Goal: Transaction & Acquisition: Purchase product/service

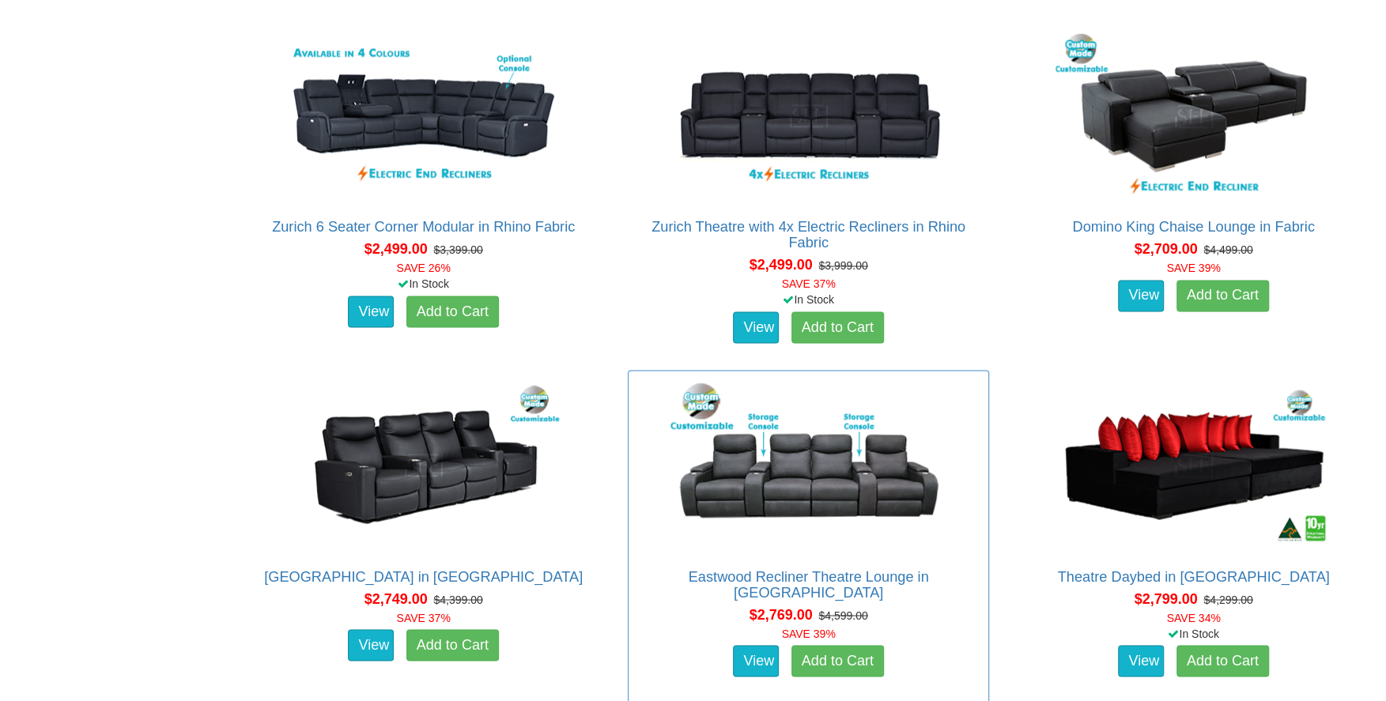
scroll to position [1581, 0]
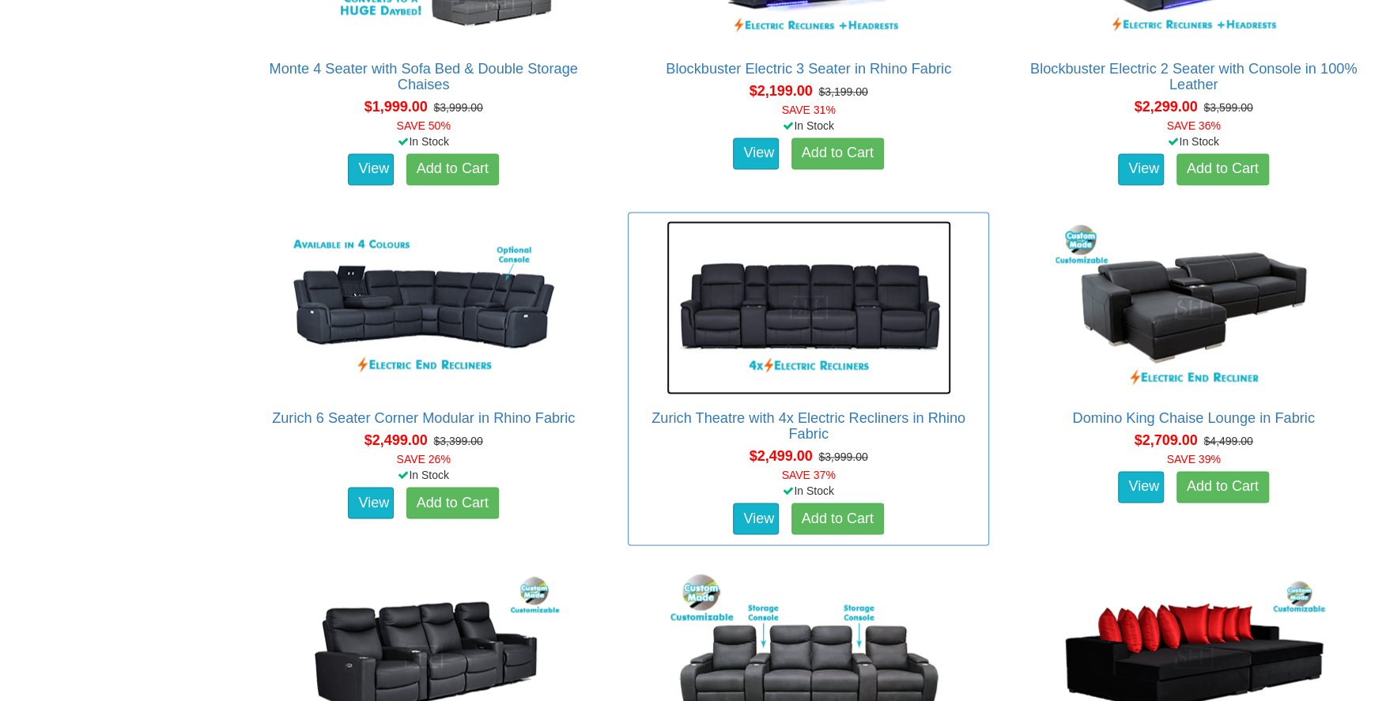
click at [902, 301] on img at bounding box center [808, 308] width 285 height 174
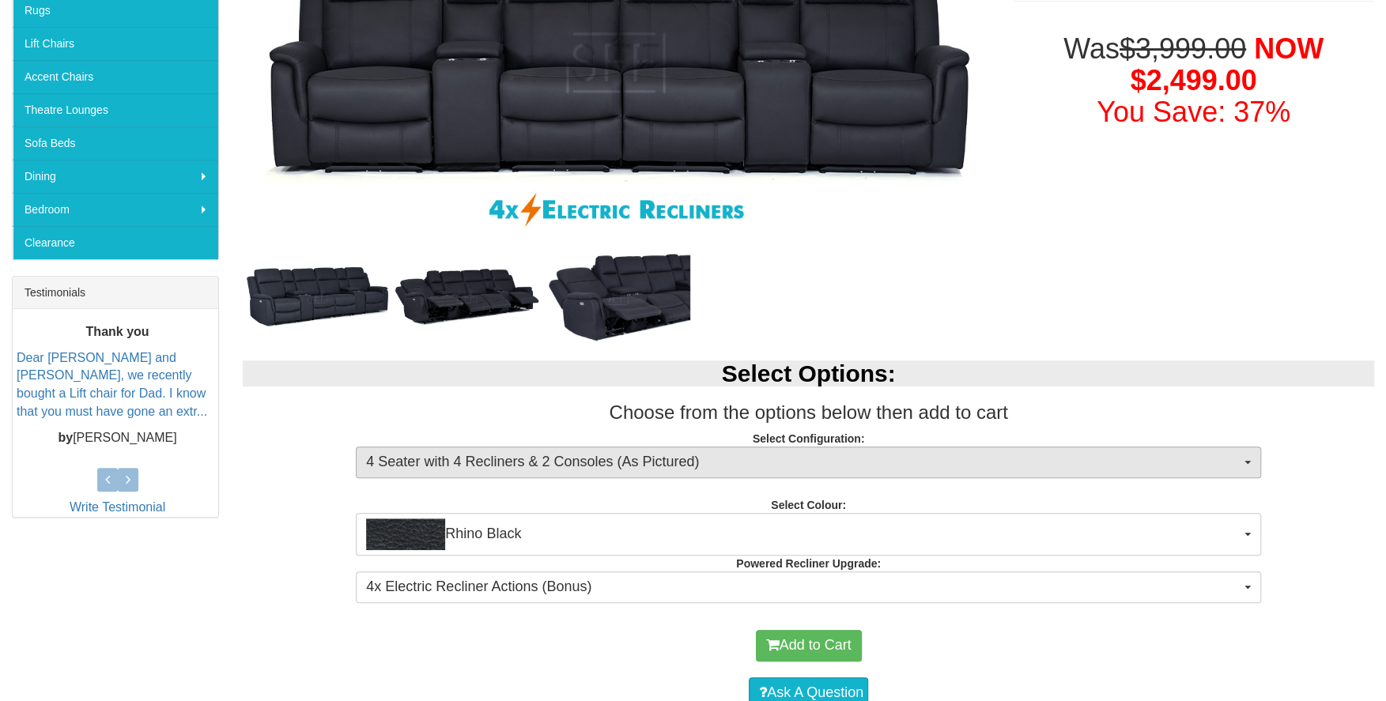
scroll to position [316, 0]
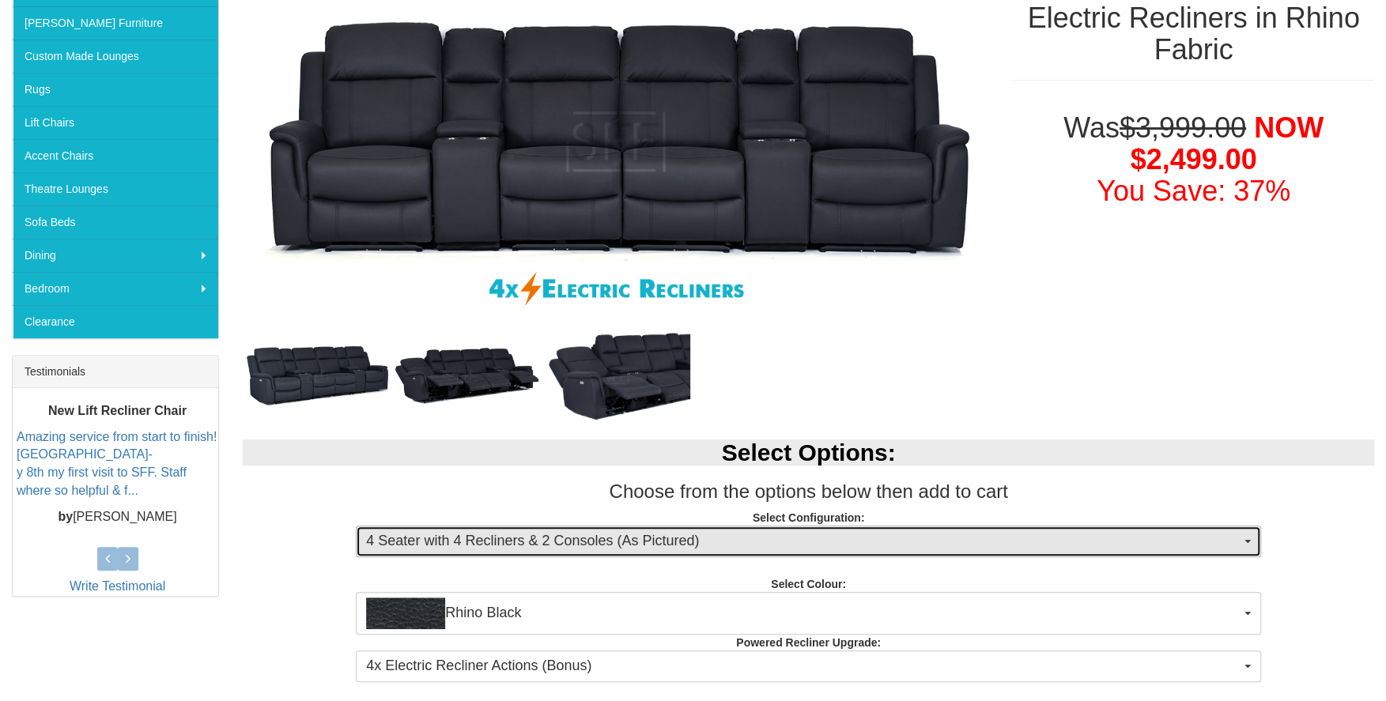
click at [805, 531] on span "4 Seater with 4 Recliners & 2 Consoles (As Pictured)" at bounding box center [803, 541] width 874 height 21
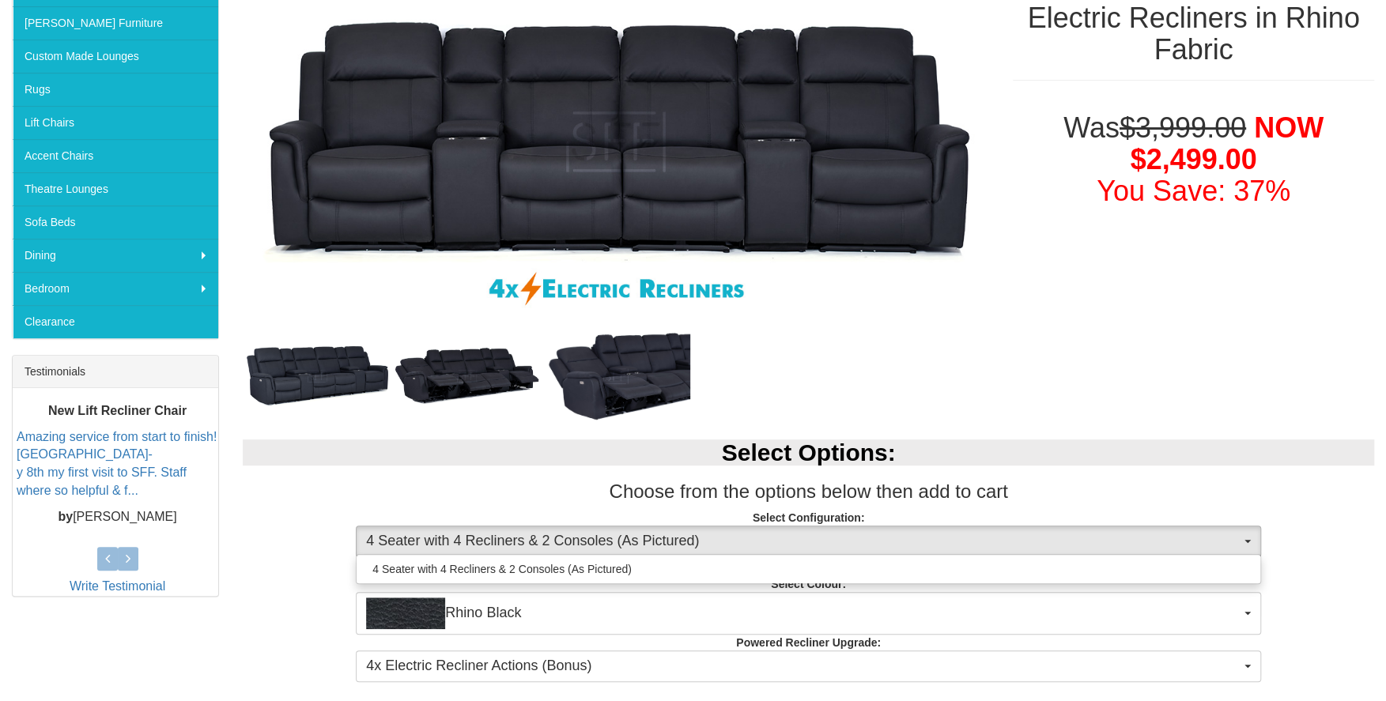
click at [1276, 504] on div "Select Options: Choose from the options below then add to cart Select Configura…" at bounding box center [808, 559] width 1155 height 270
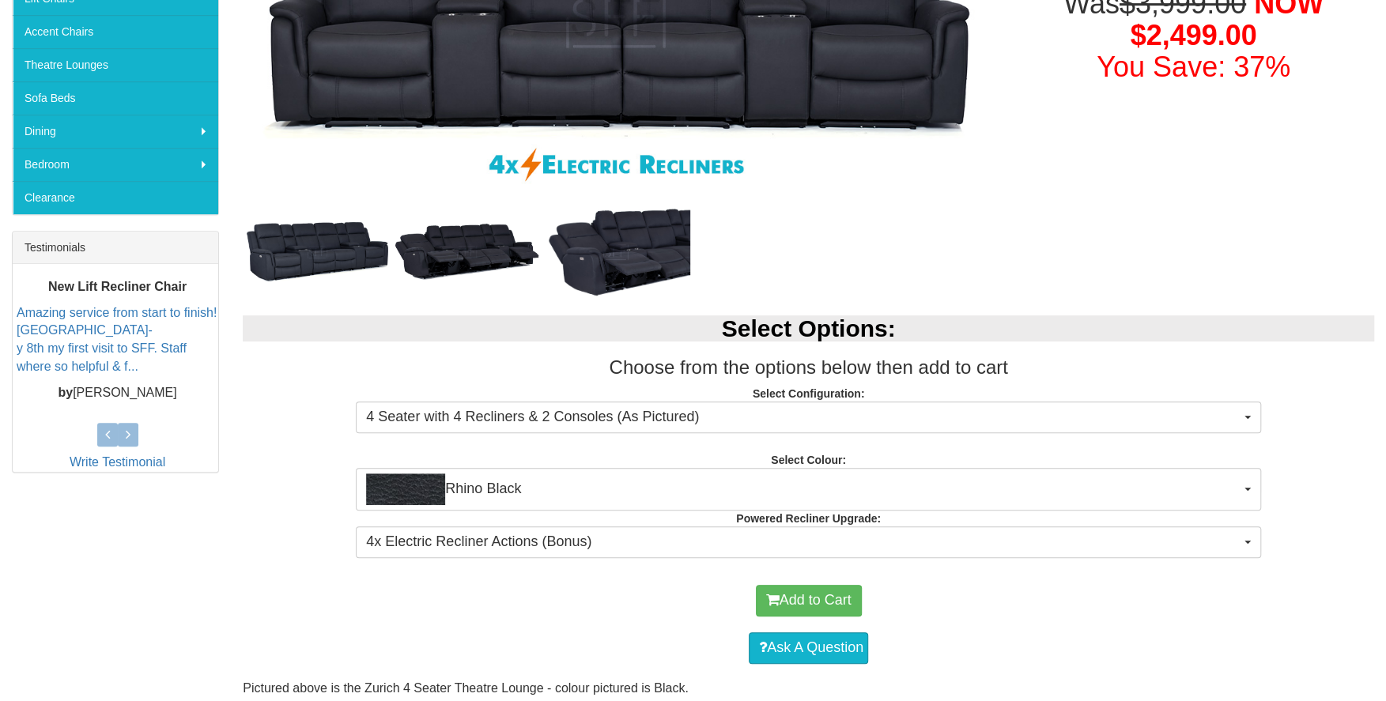
scroll to position [474, 0]
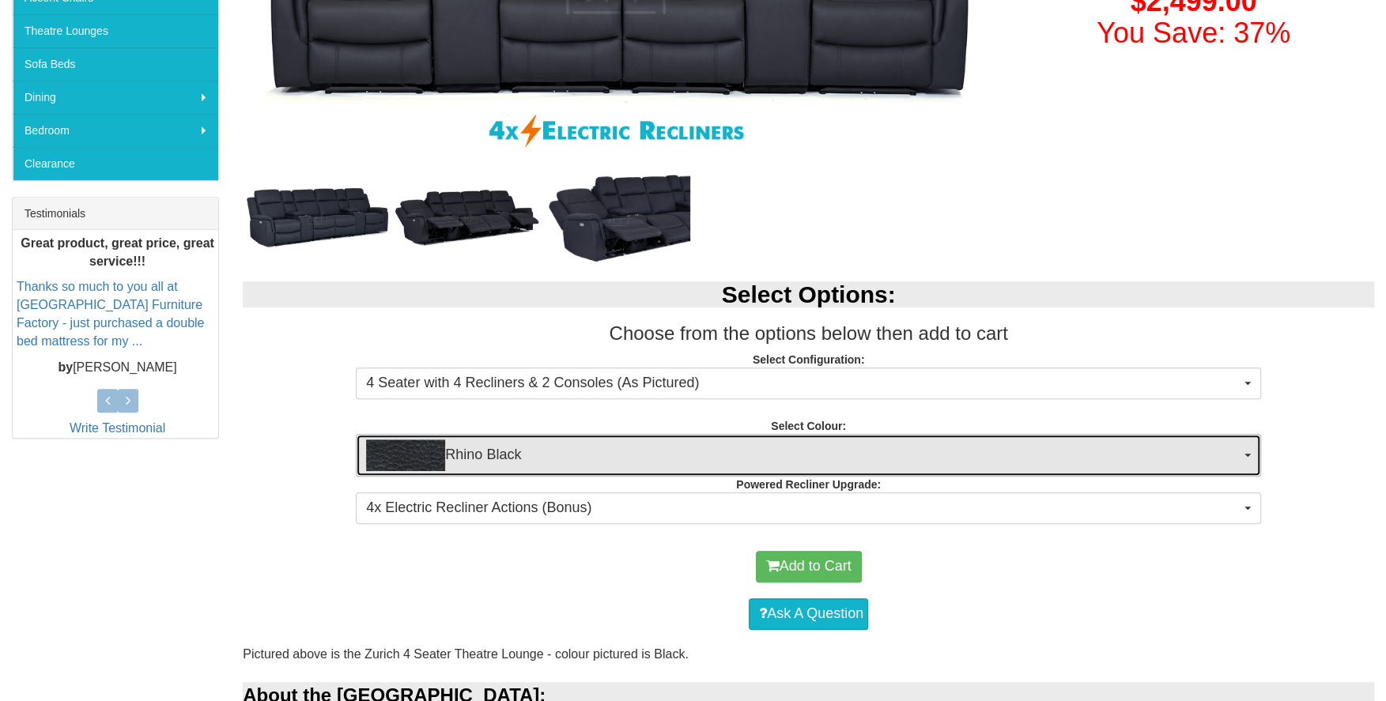
click at [432, 450] on img "button" at bounding box center [405, 456] width 79 height 32
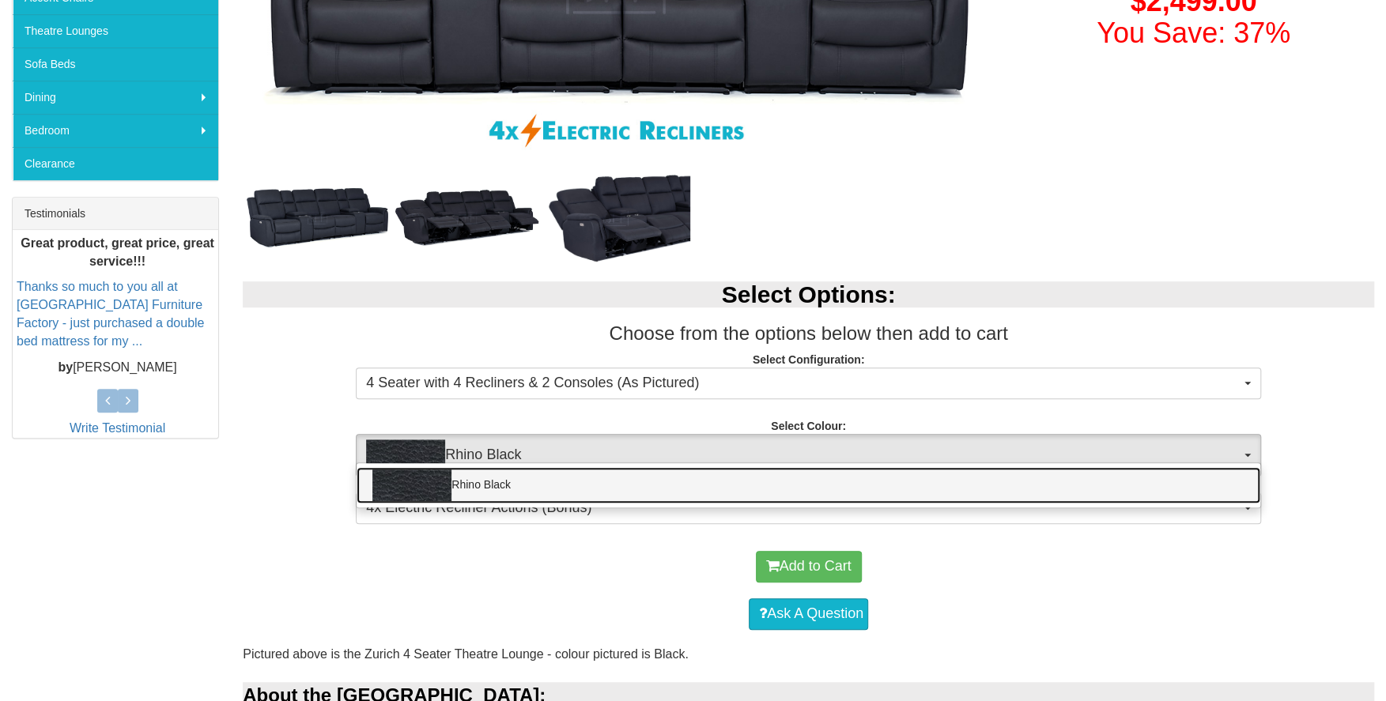
click at [402, 483] on img at bounding box center [411, 486] width 79 height 32
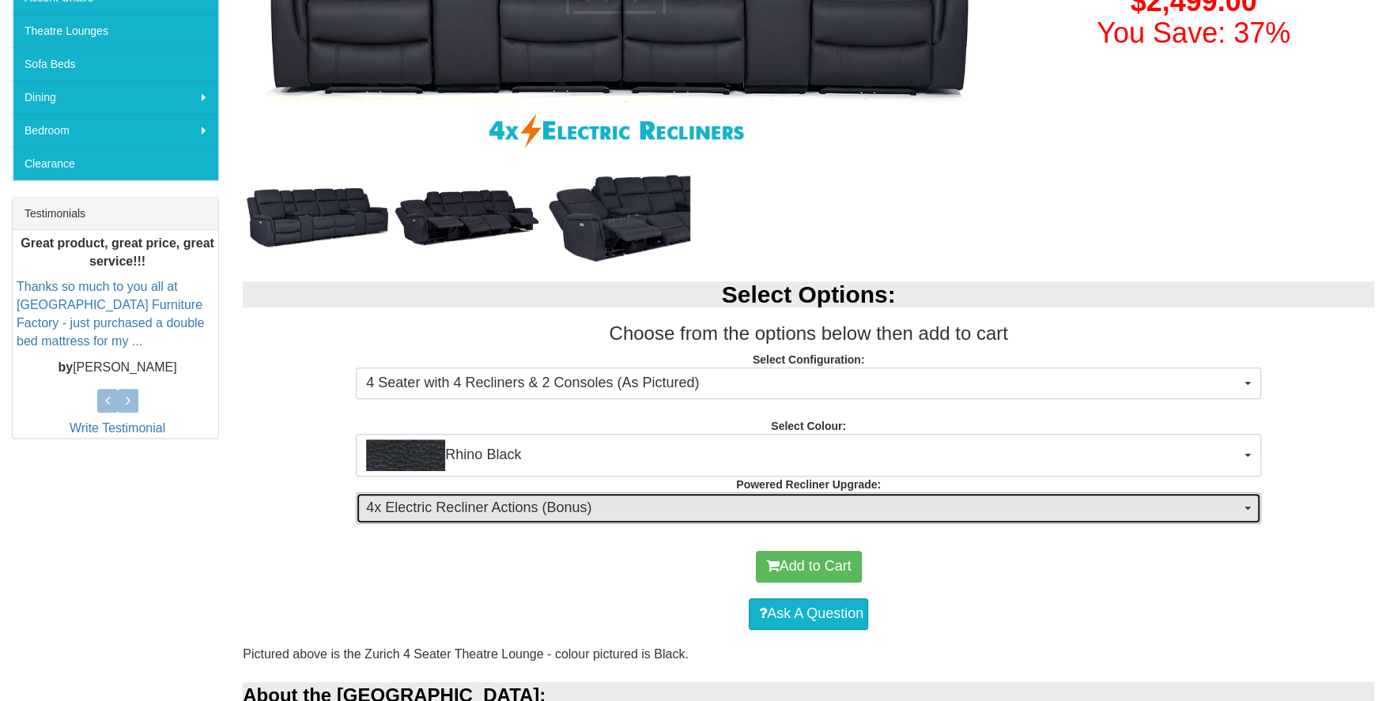
click at [577, 504] on span "4x Electric Recliner Actions (Bonus)" at bounding box center [803, 508] width 874 height 21
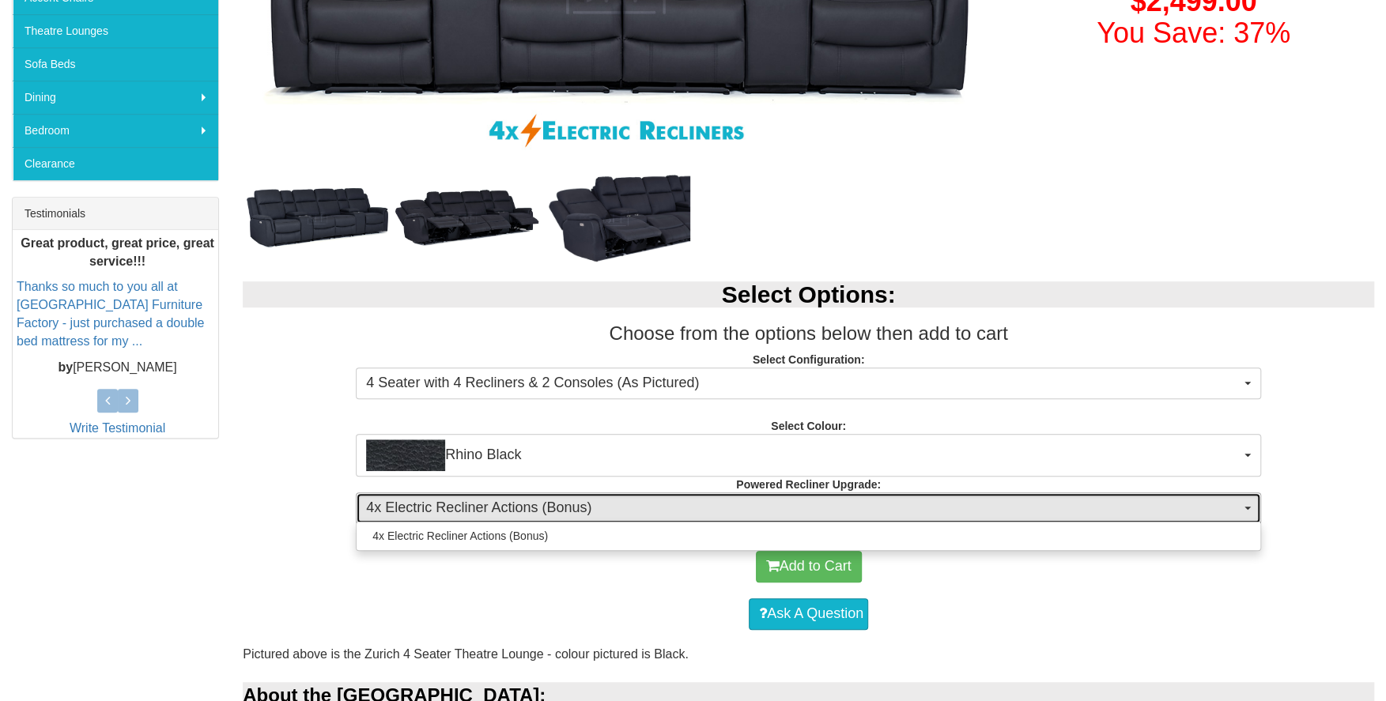
click at [577, 504] on span "4x Electric Recliner Actions (Bonus)" at bounding box center [803, 508] width 874 height 21
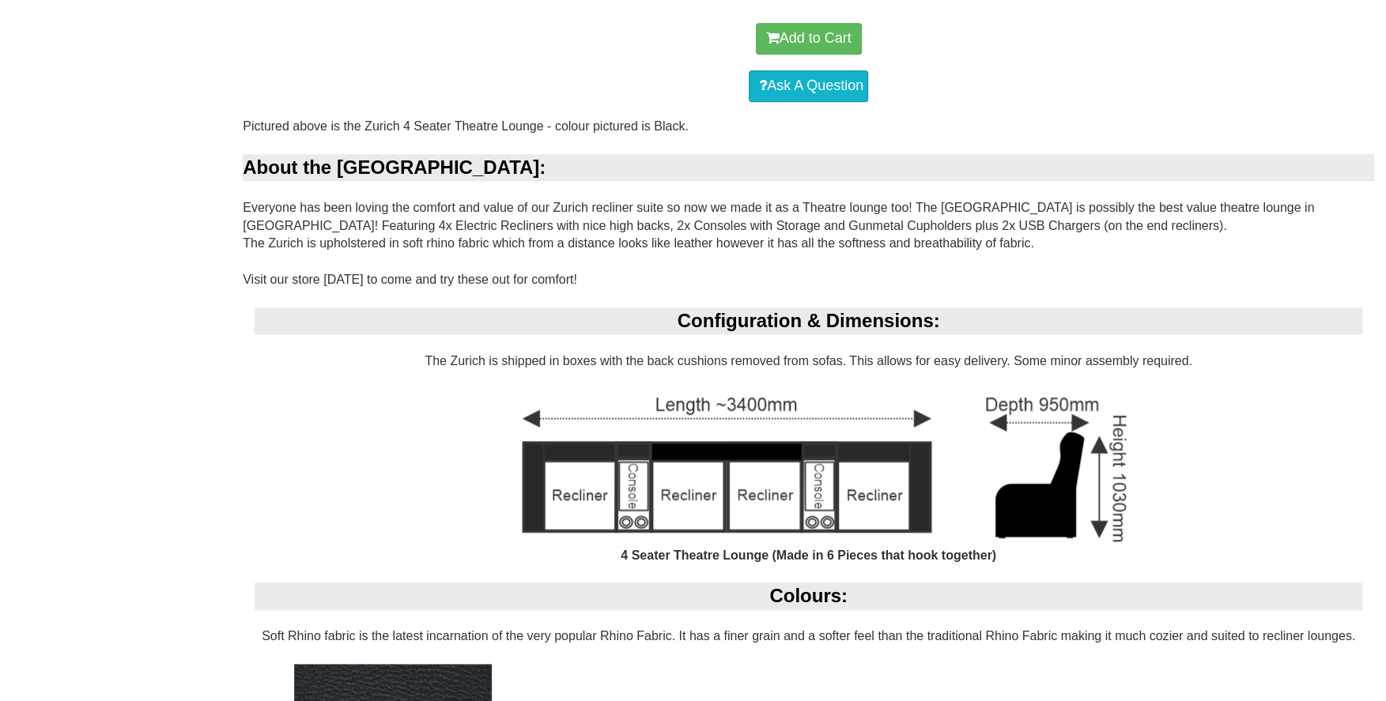
scroll to position [1028, 0]
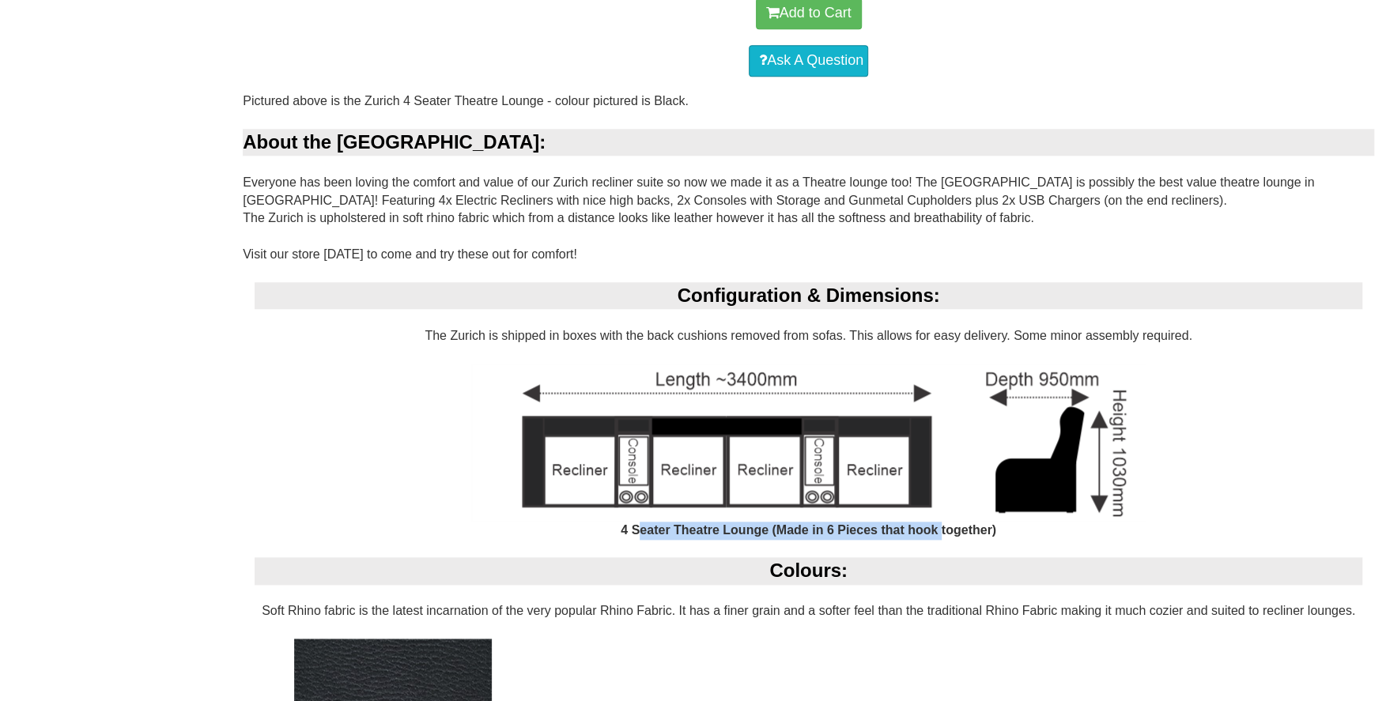
drag, startPoint x: 643, startPoint y: 530, endPoint x: 942, endPoint y: 530, distance: 298.8
click at [942, 530] on b "4 Seater Theatre Lounge (Made in 6 Pieces that hook together)" at bounding box center [809, 529] width 376 height 13
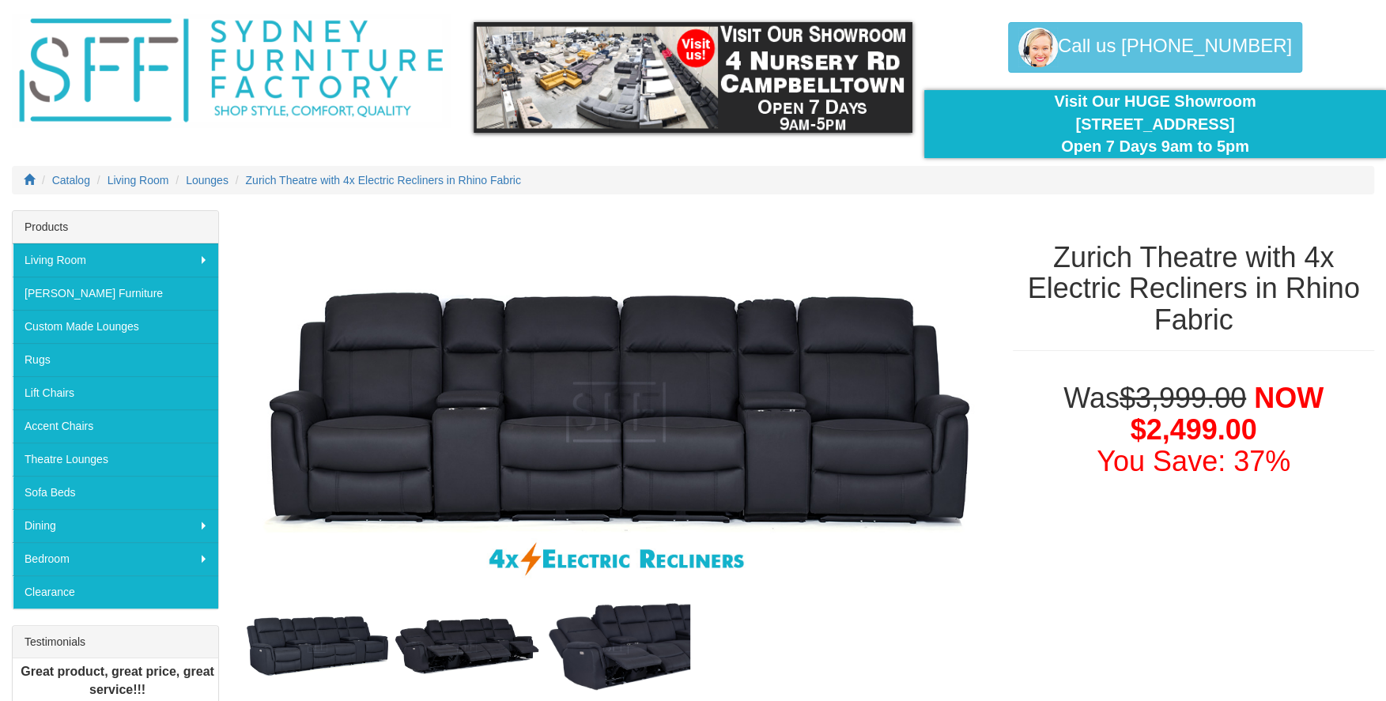
scroll to position [0, 0]
